Goal: Browse casually: Explore the website without a specific task or goal

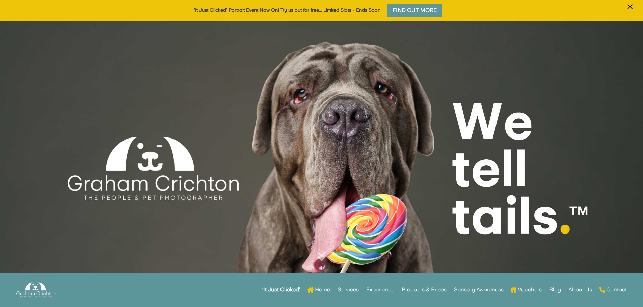
click at [122, 82] on div at bounding box center [321, 158] width 643 height 275
click at [75, 55] on div at bounding box center [321, 158] width 643 height 275
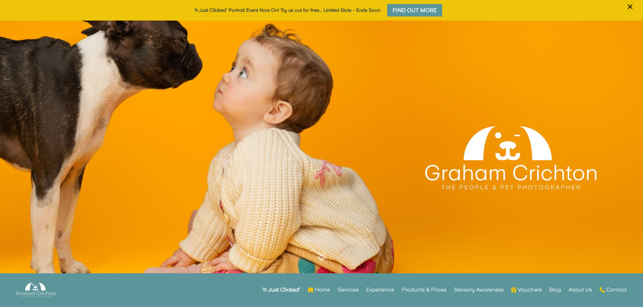
click at [50, 54] on div at bounding box center [321, 158] width 643 height 275
